Goal: Task Accomplishment & Management: Use online tool/utility

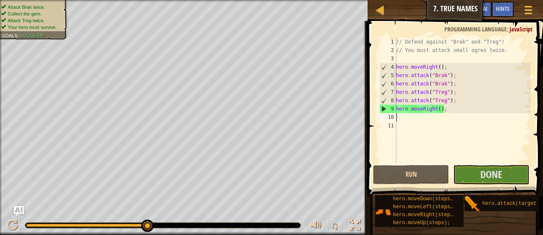
scroll to position [3, 0]
click at [474, 169] on button "Done" at bounding box center [492, 174] width 76 height 19
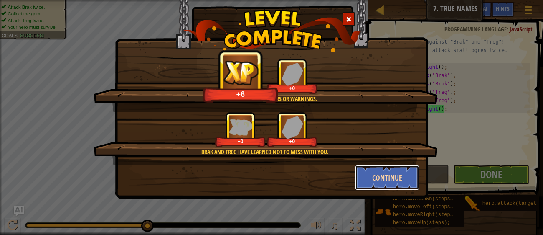
click at [382, 174] on button "Continue" at bounding box center [387, 177] width 65 height 25
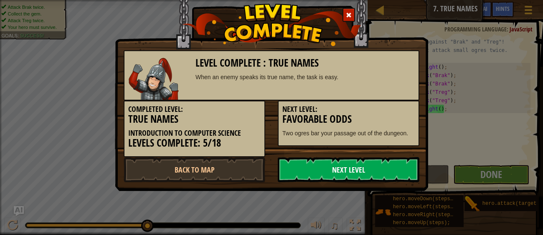
click at [381, 175] on link "Next Level" at bounding box center [349, 169] width 142 height 25
